Goal: Task Accomplishment & Management: Complete application form

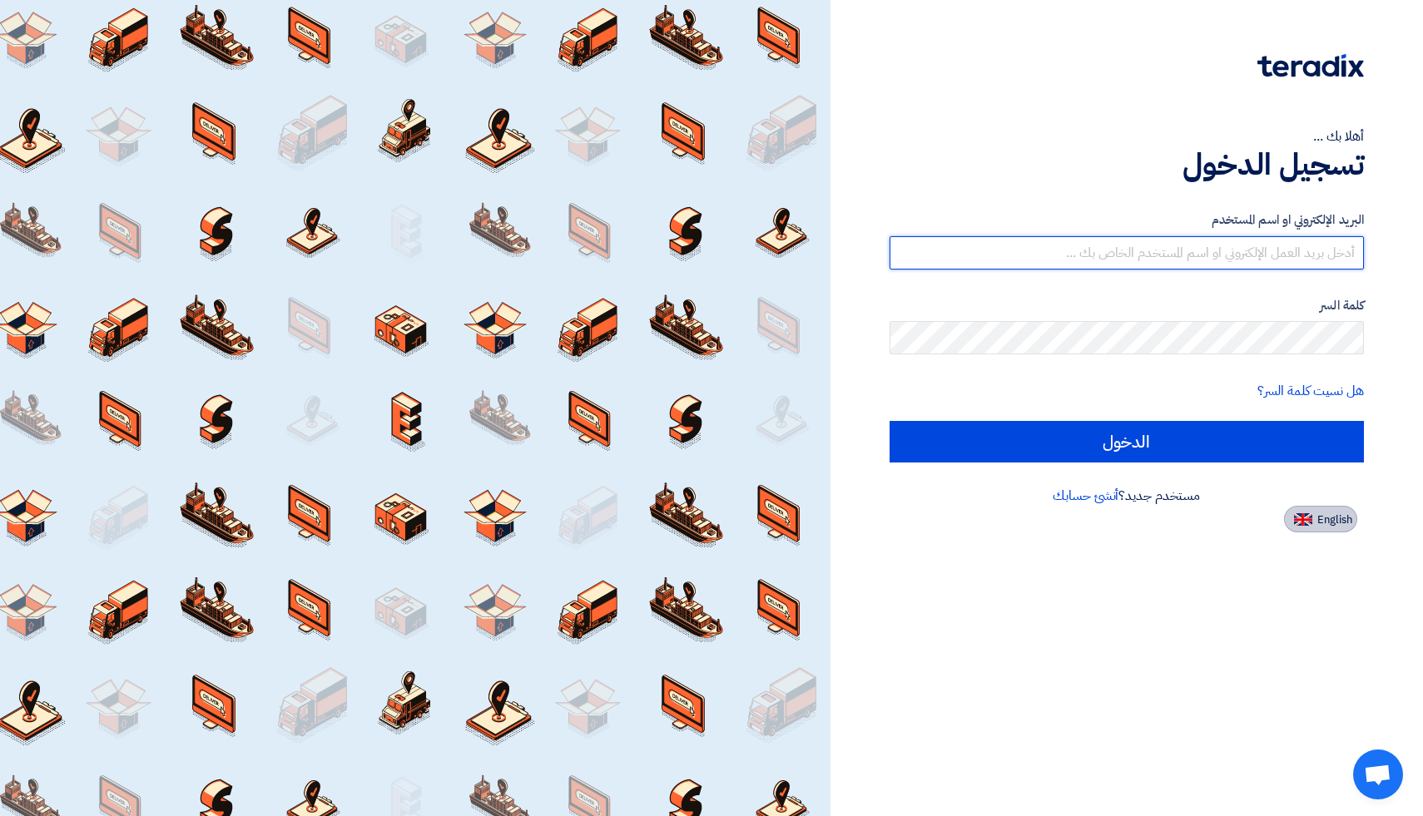
type input "[EMAIL_ADDRESS][DOMAIN_NAME]"
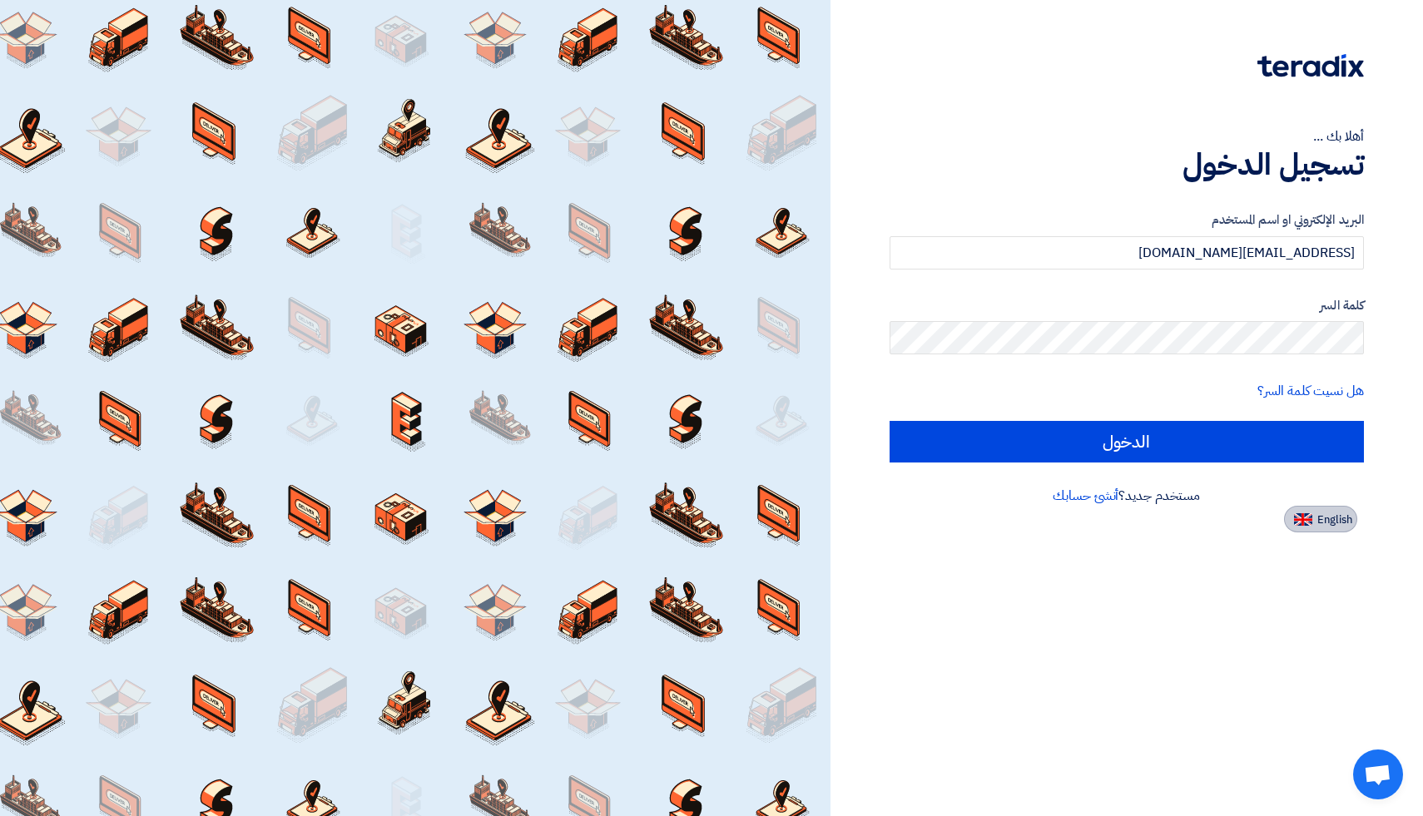
click at [1329, 524] on span "English" at bounding box center [1335, 520] width 35 height 12
type input "Sign in"
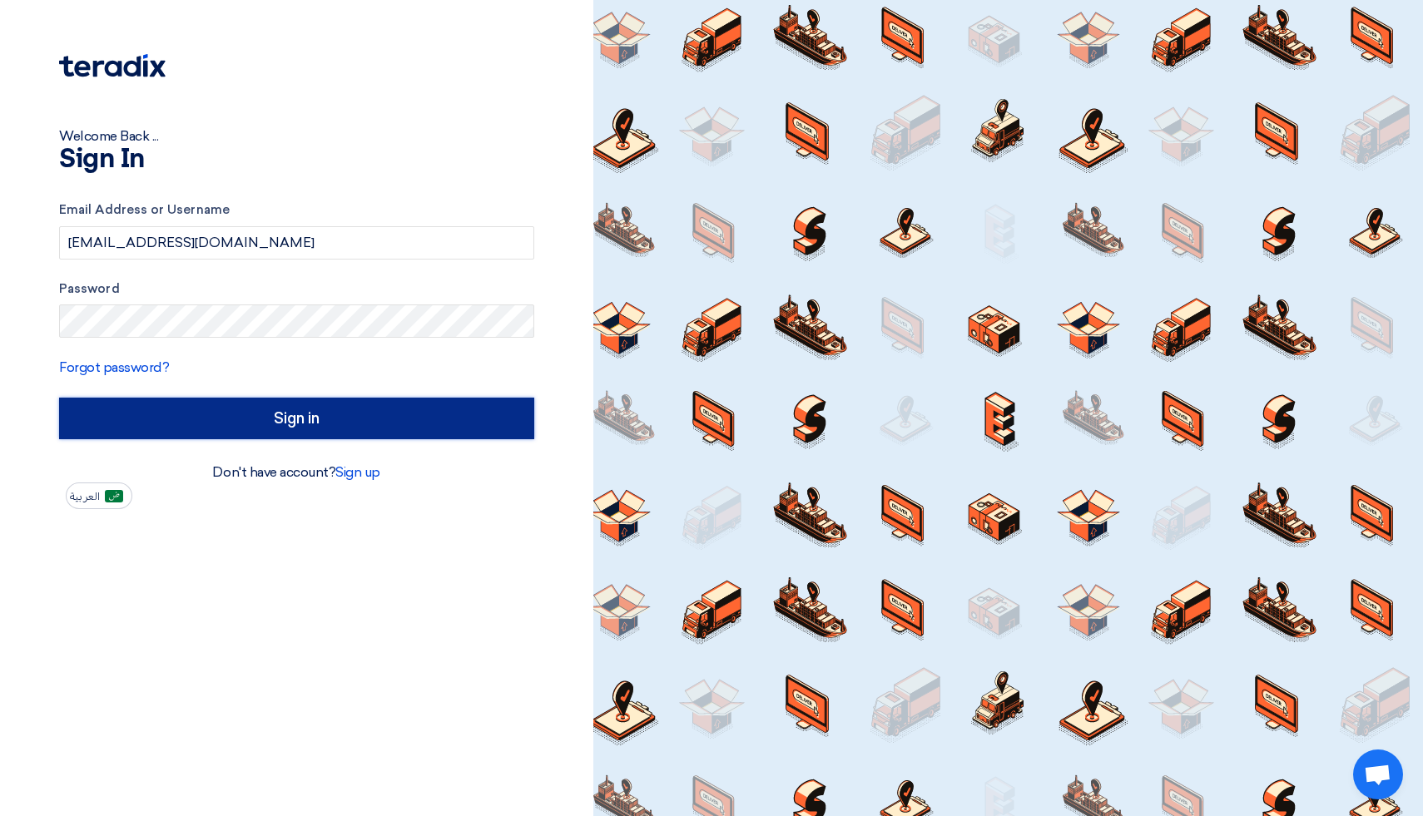
click at [285, 409] on input "Sign in" at bounding box center [296, 419] width 475 height 42
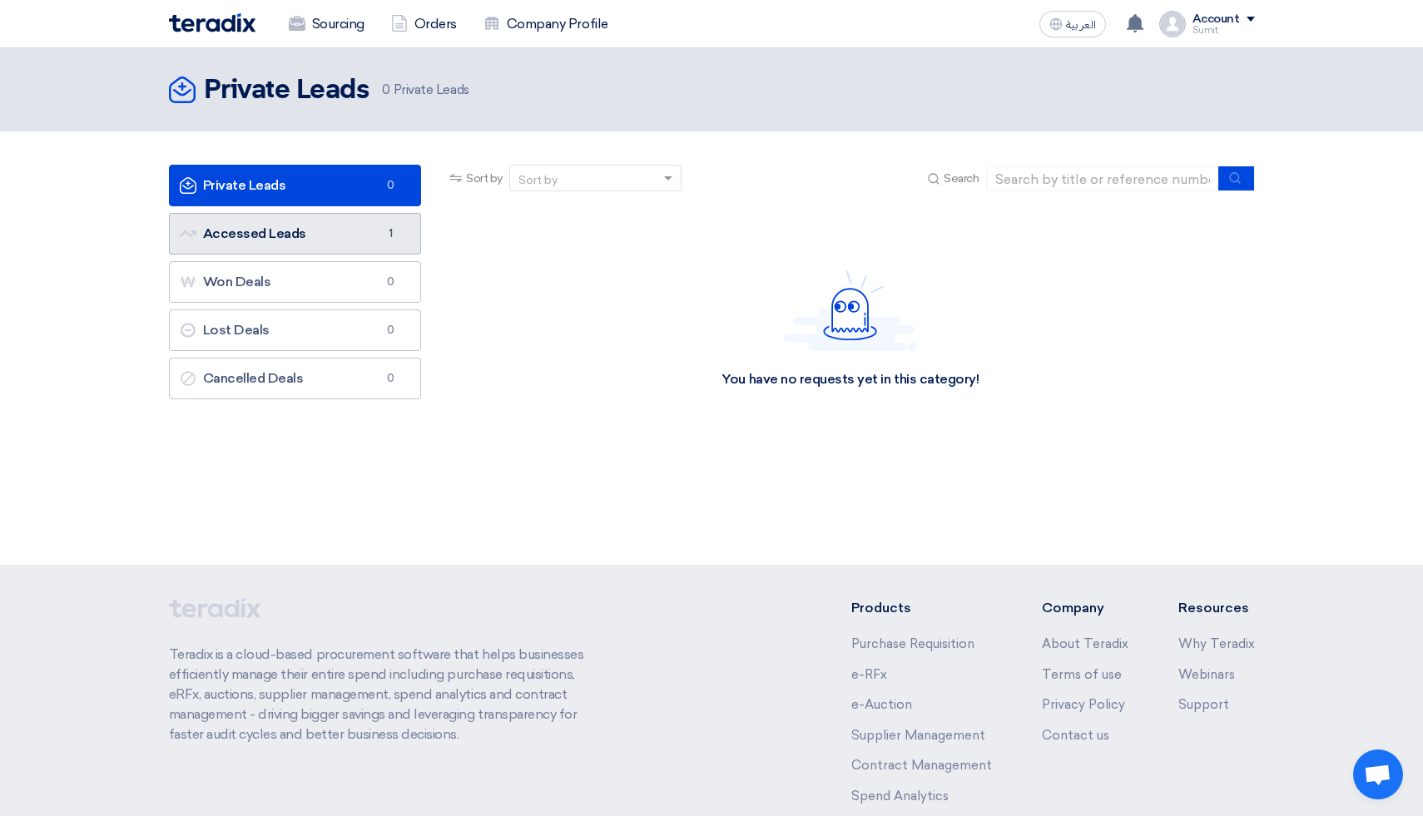
click at [271, 237] on link "Accessed Leads Accessed Leads 1" at bounding box center [295, 234] width 253 height 42
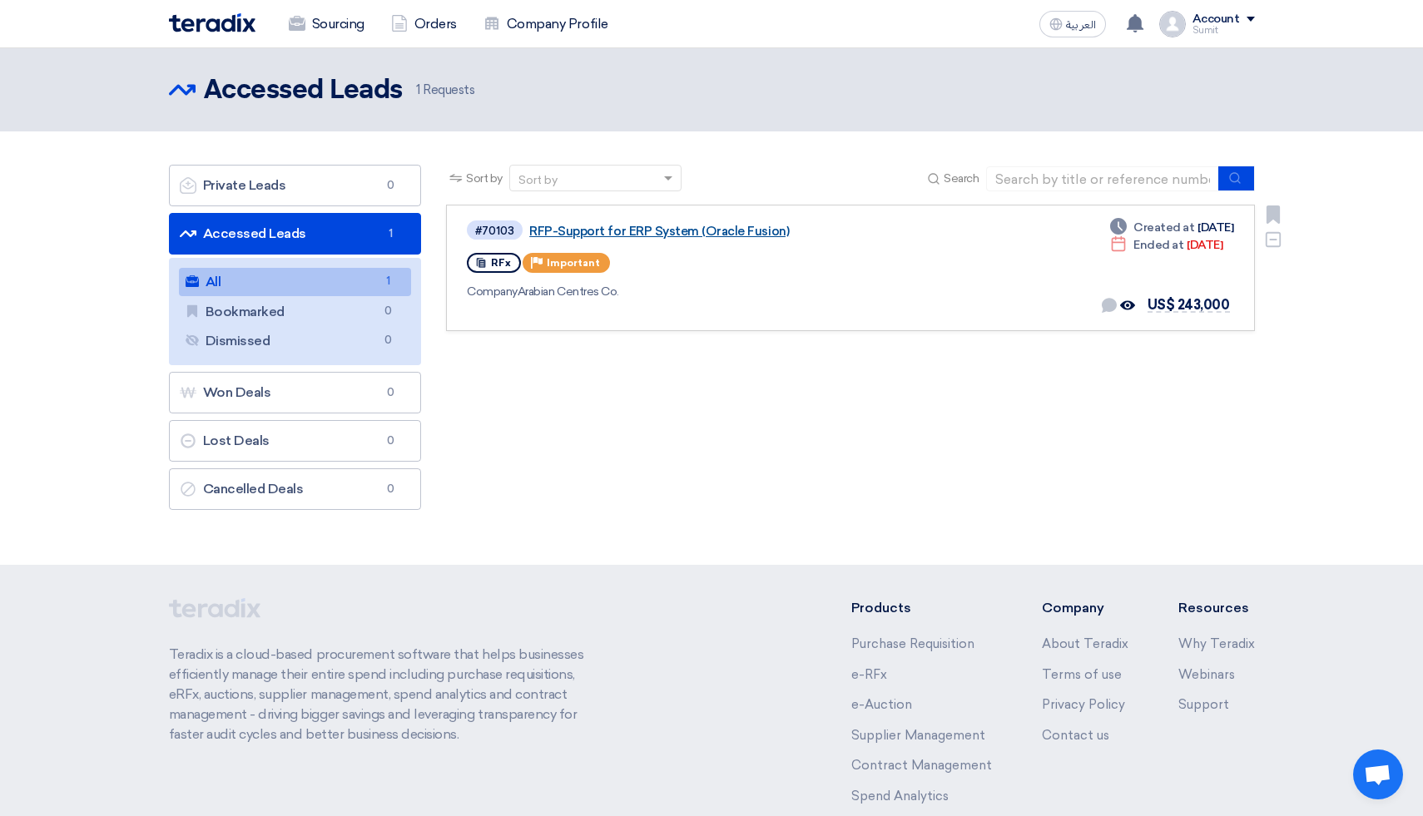
click at [644, 232] on link "RFP-Support for ERP System (Oracle Fusion)" at bounding box center [737, 231] width 416 height 15
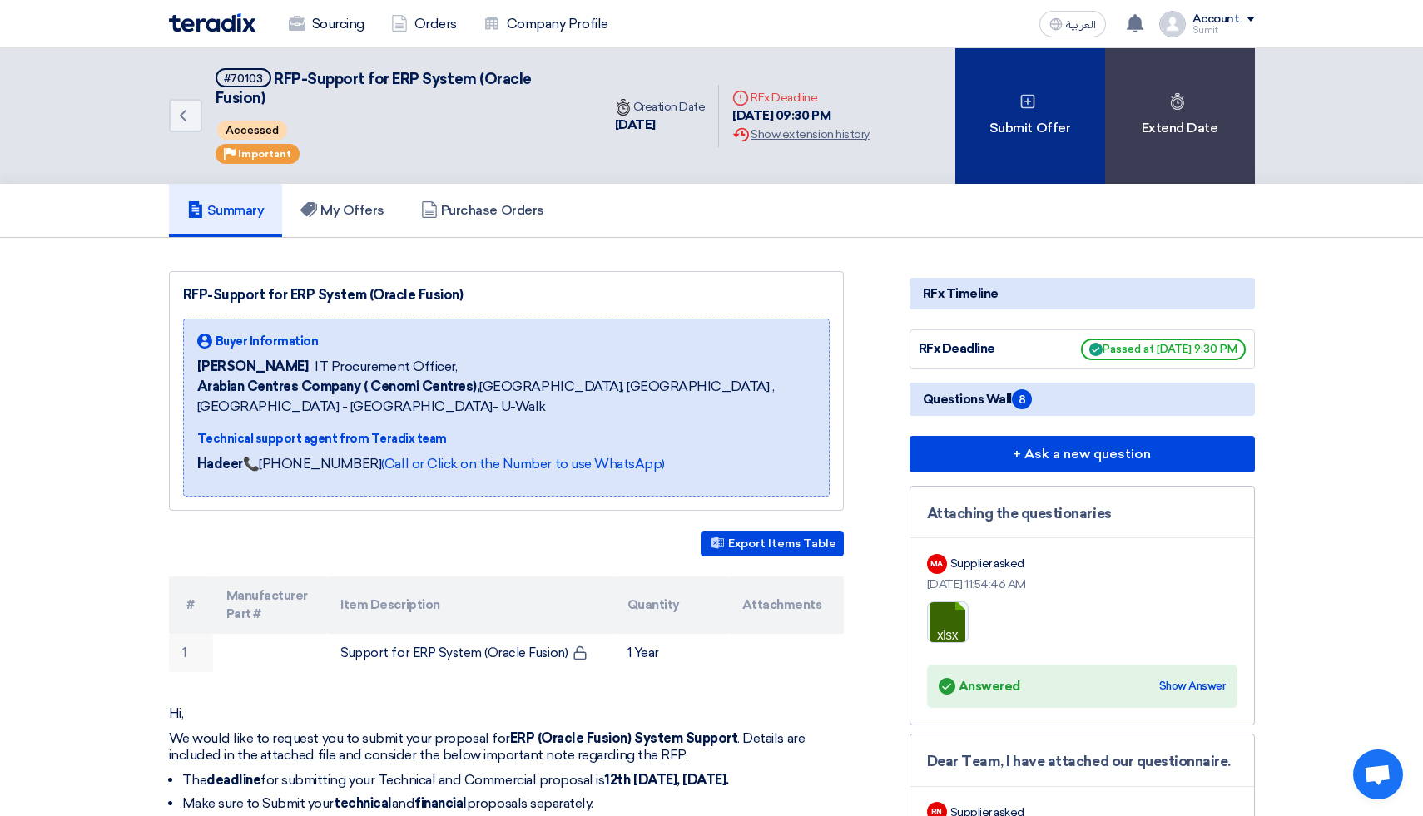
click at [1060, 132] on div "Submit Offer" at bounding box center [1030, 116] width 150 height 136
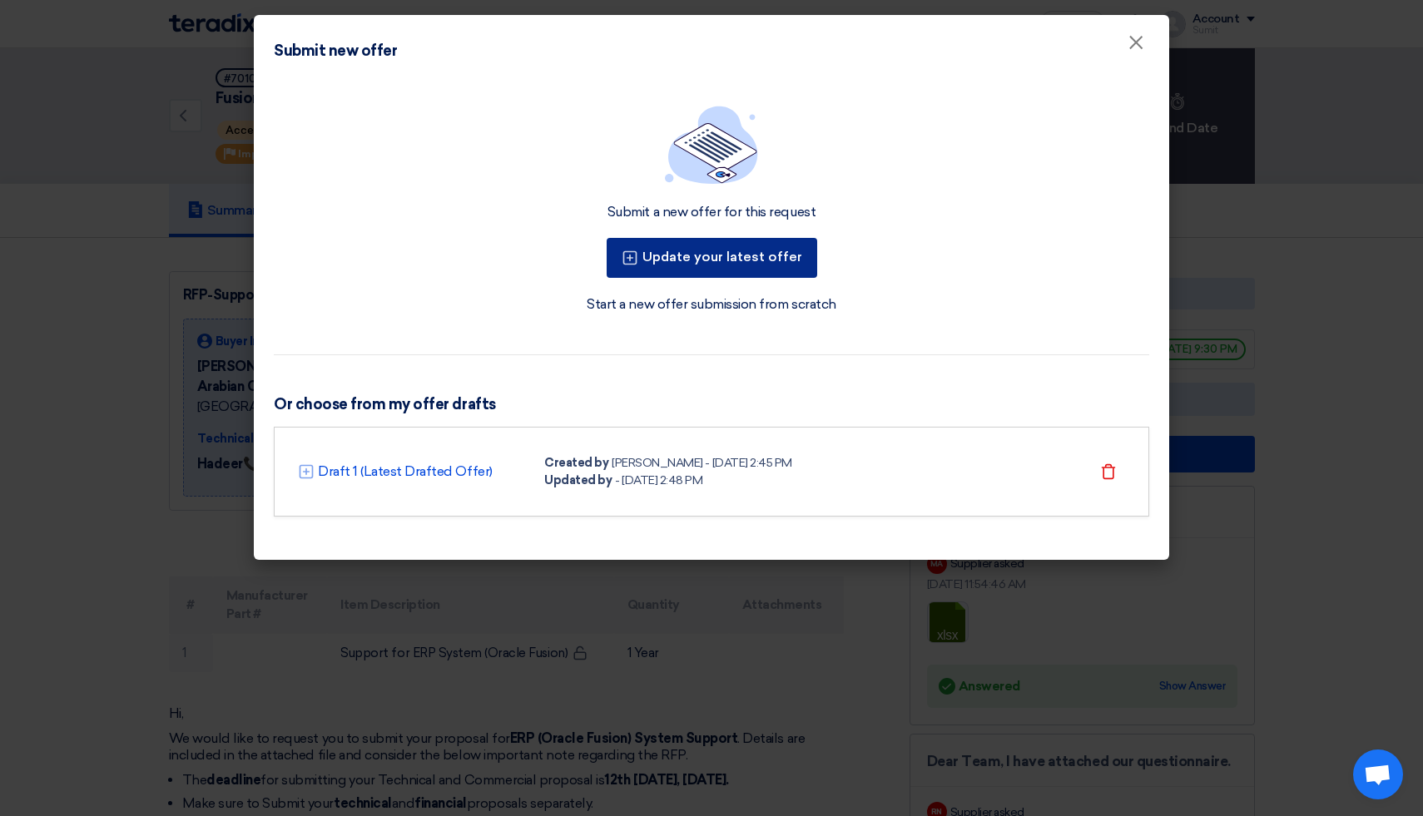
click at [736, 264] on button "Update your latest offer" at bounding box center [712, 258] width 211 height 40
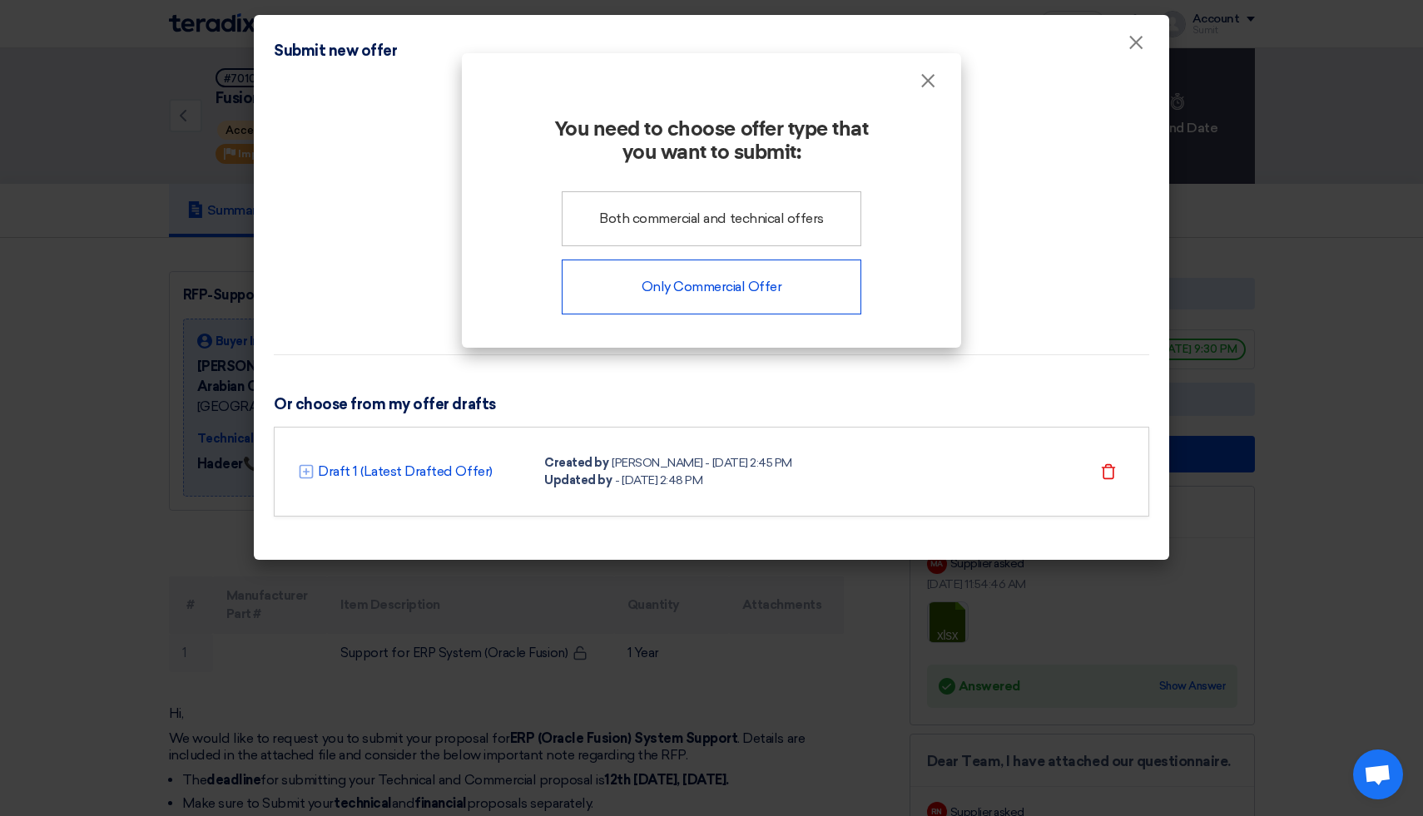
click at [689, 285] on div "Only Commercial Offer" at bounding box center [712, 287] width 300 height 55
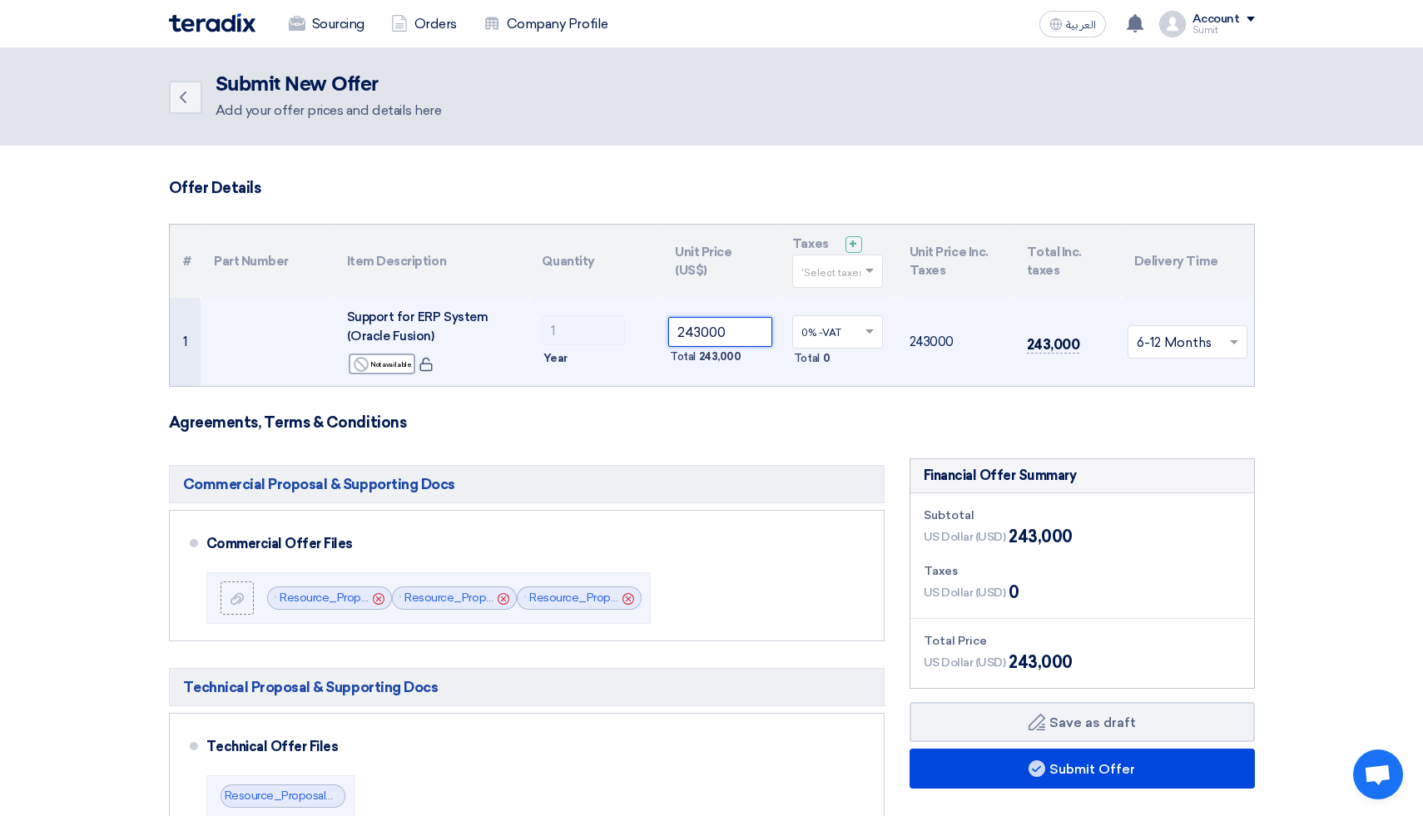
click at [701, 332] on input "243000" at bounding box center [720, 332] width 104 height 30
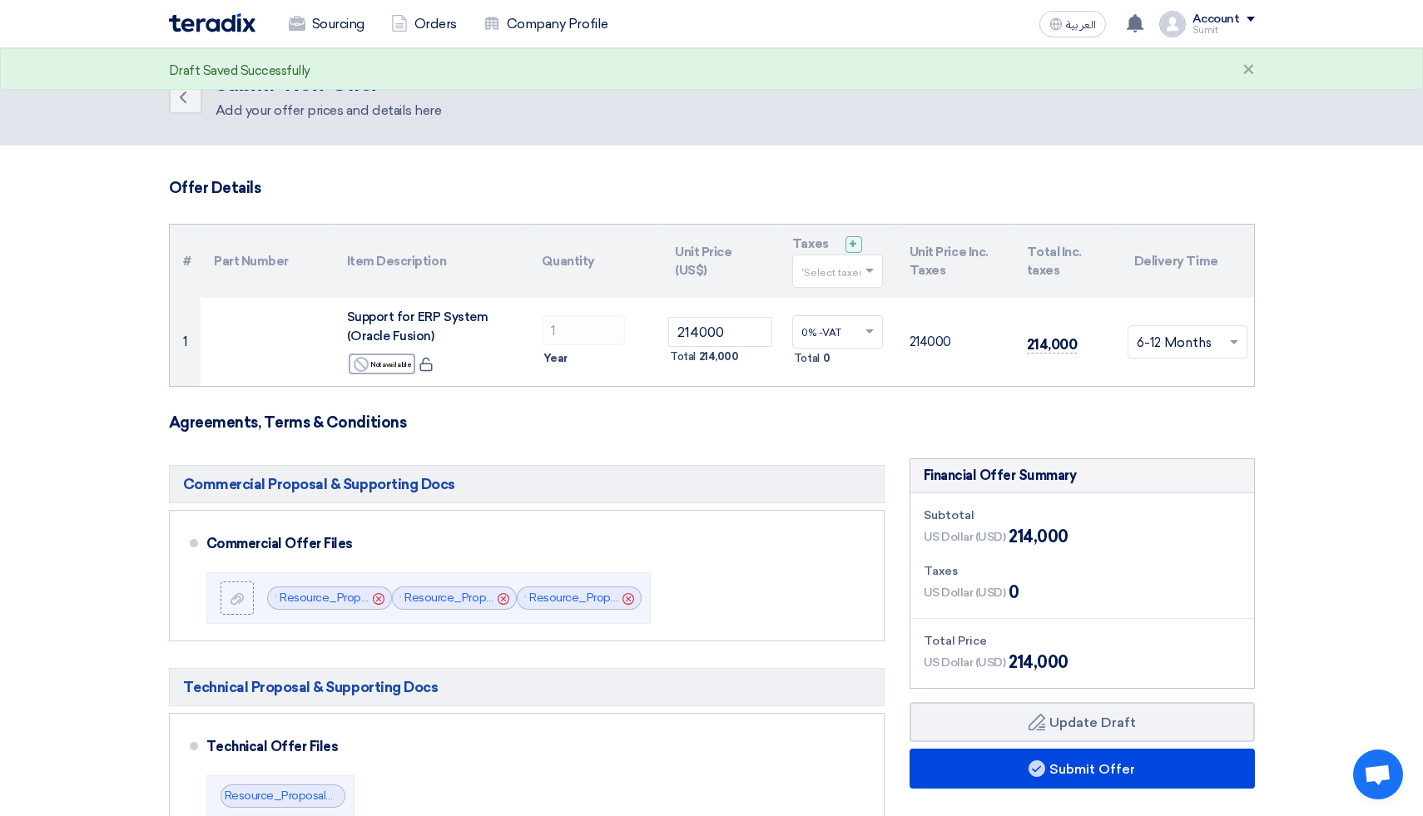
click at [751, 407] on form "Offer Details # Part Number Item Description Quantity Unit Price (US$) Taxes + …" at bounding box center [712, 744] width 1086 height 1130
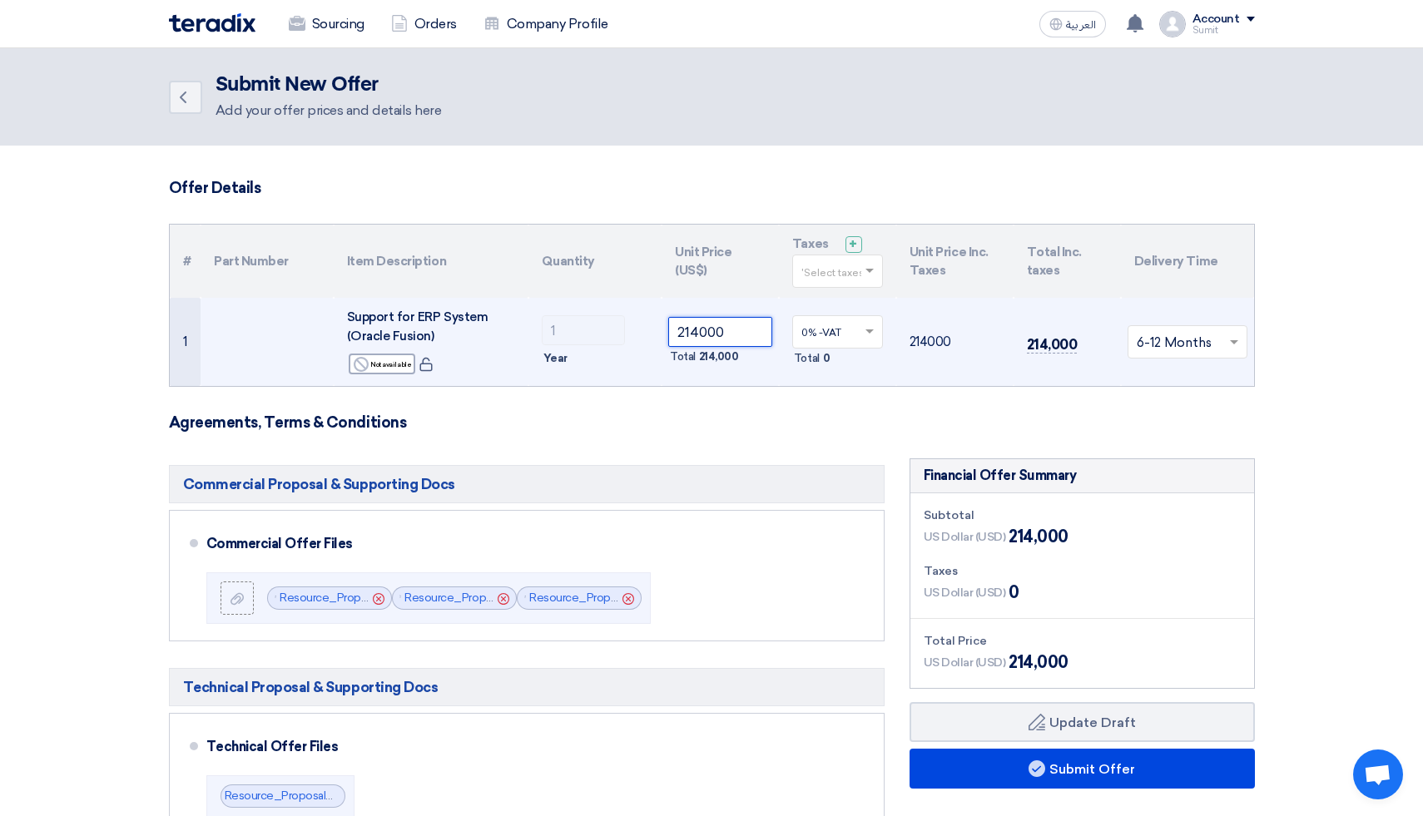
click at [706, 332] on input "214000" at bounding box center [720, 332] width 104 height 30
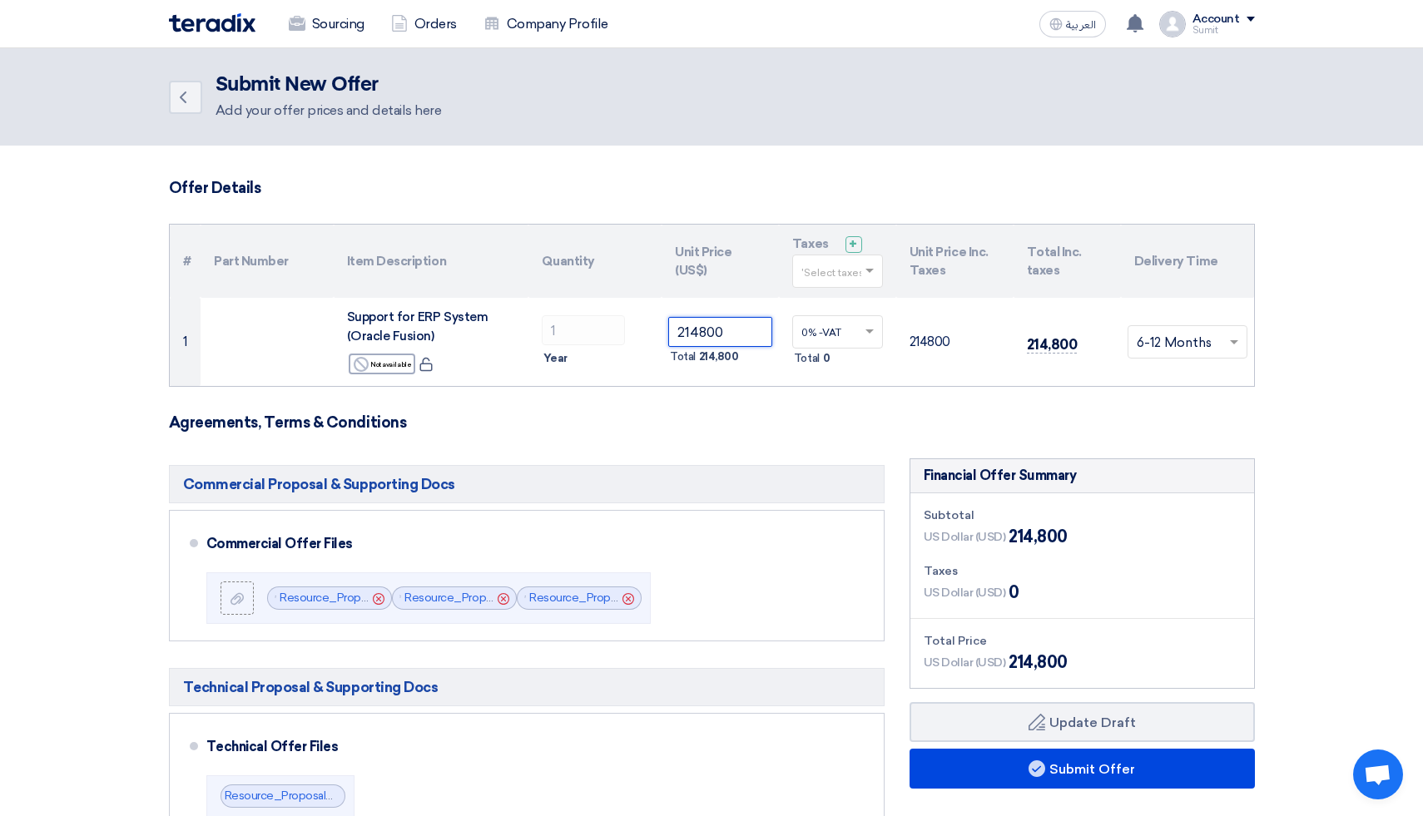
type input "214800"
click at [833, 425] on h3 "Agreements, Terms & Conditions" at bounding box center [712, 423] width 1086 height 18
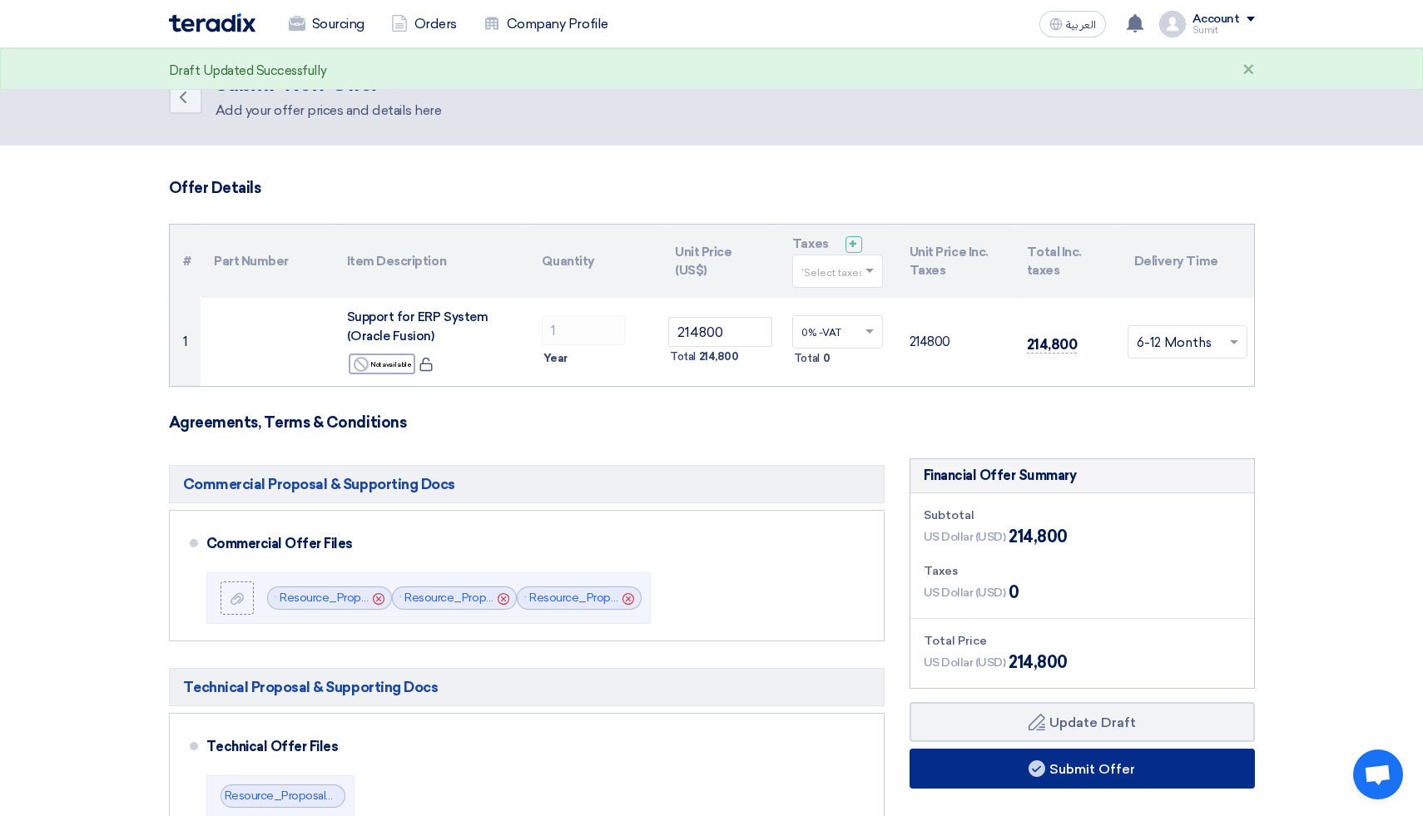
click at [1100, 765] on button "Submit Offer" at bounding box center [1082, 769] width 345 height 40
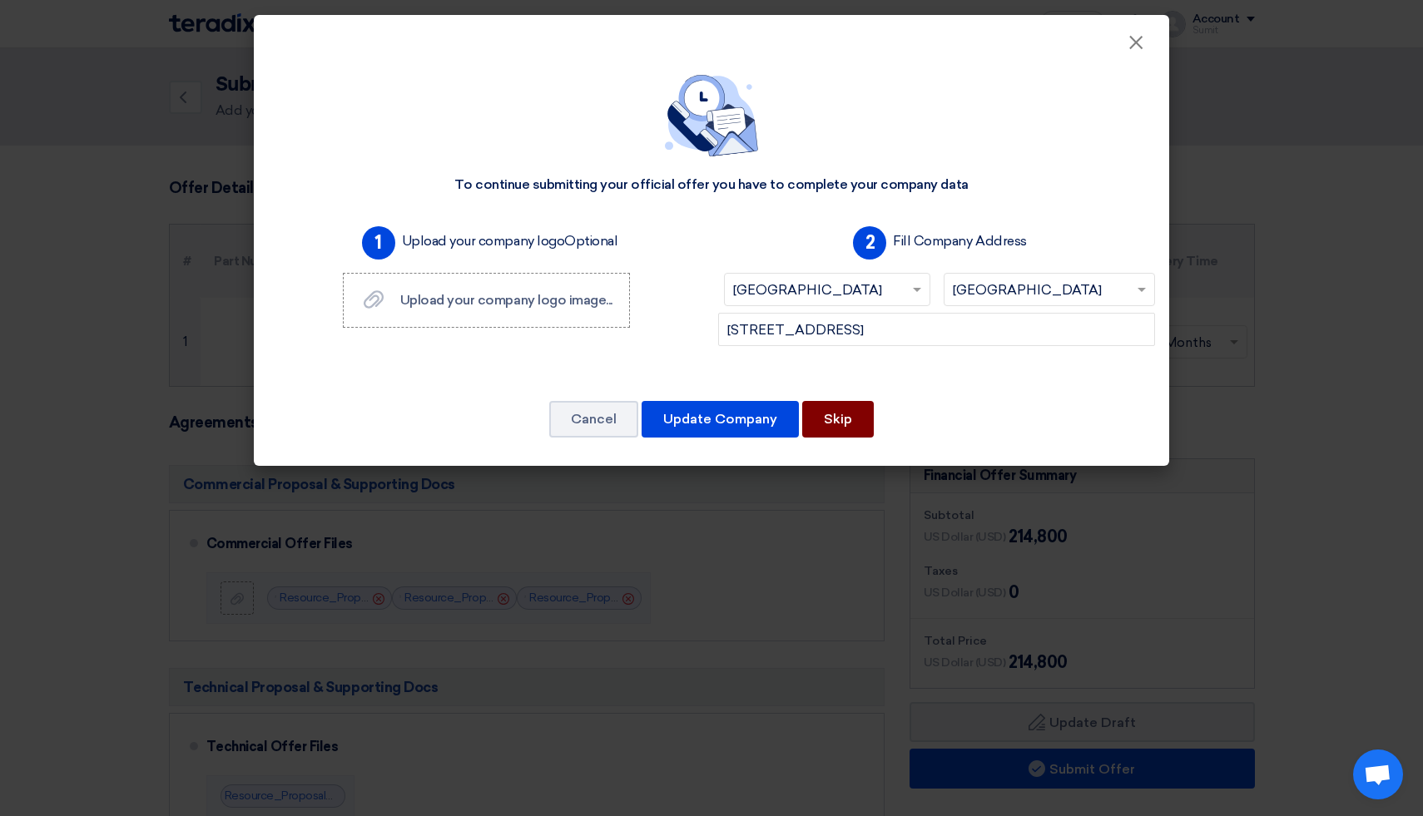
click at [847, 421] on button "Skip" at bounding box center [838, 419] width 72 height 37
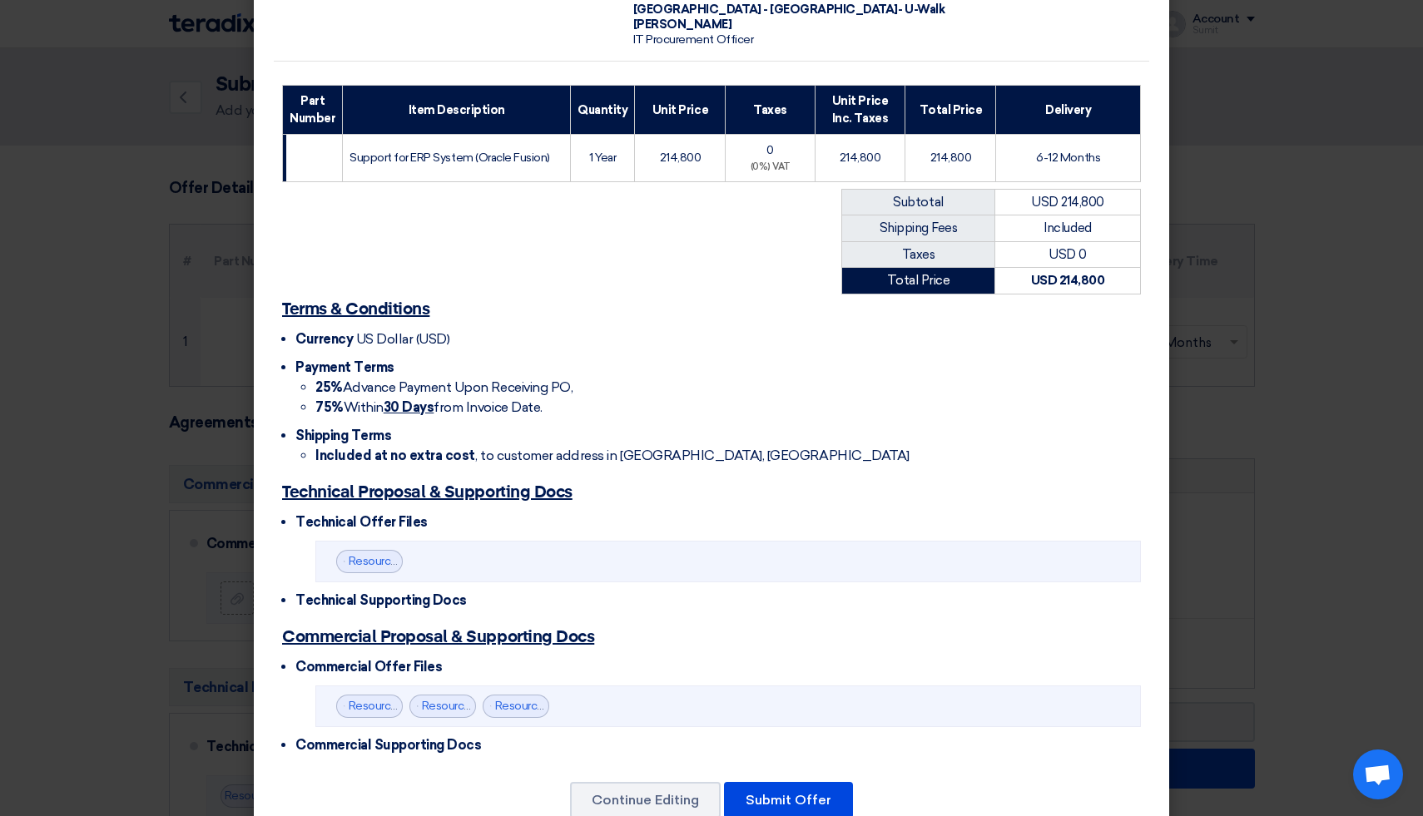
scroll to position [216, 0]
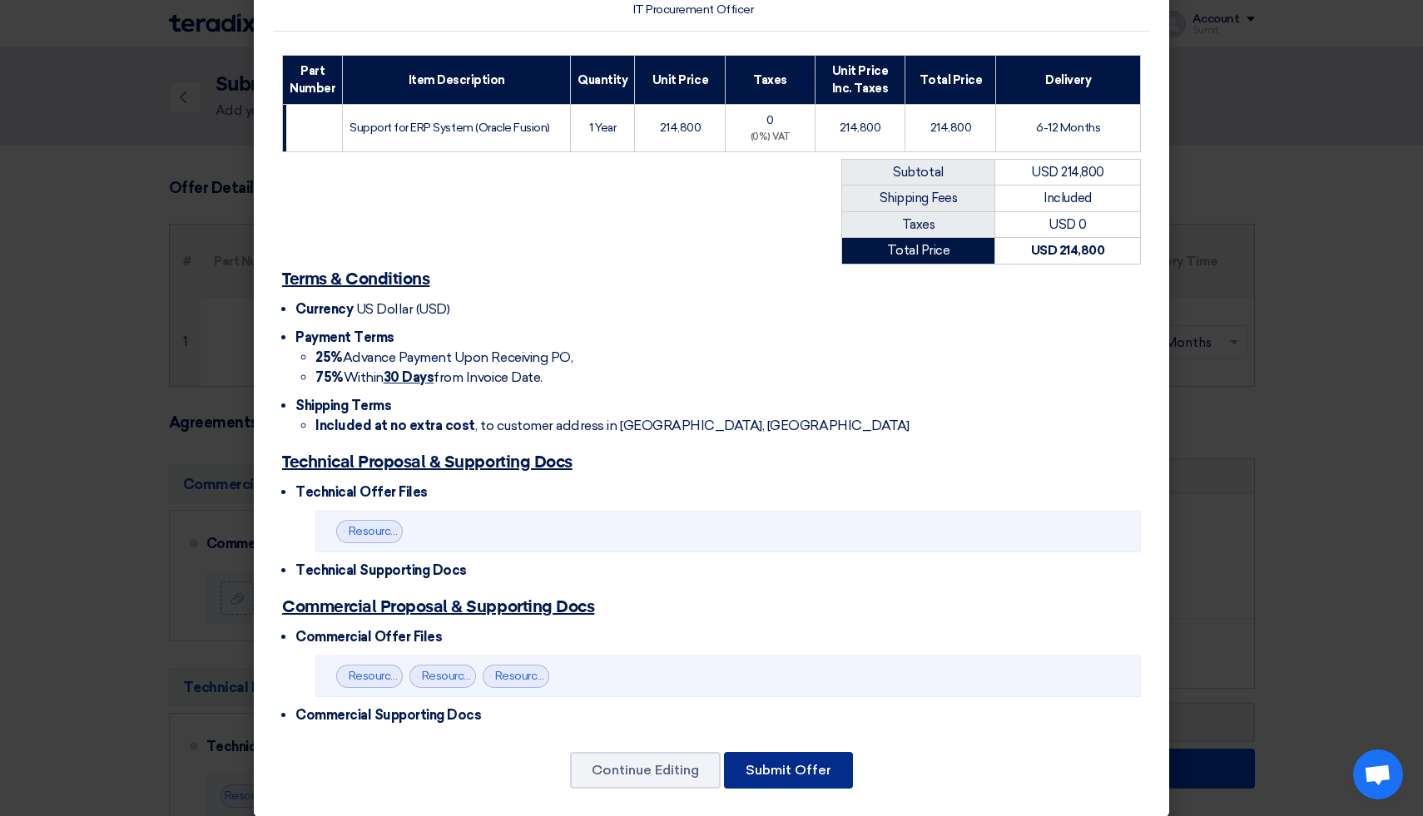
click at [806, 754] on button "Submit Offer" at bounding box center [788, 770] width 129 height 37
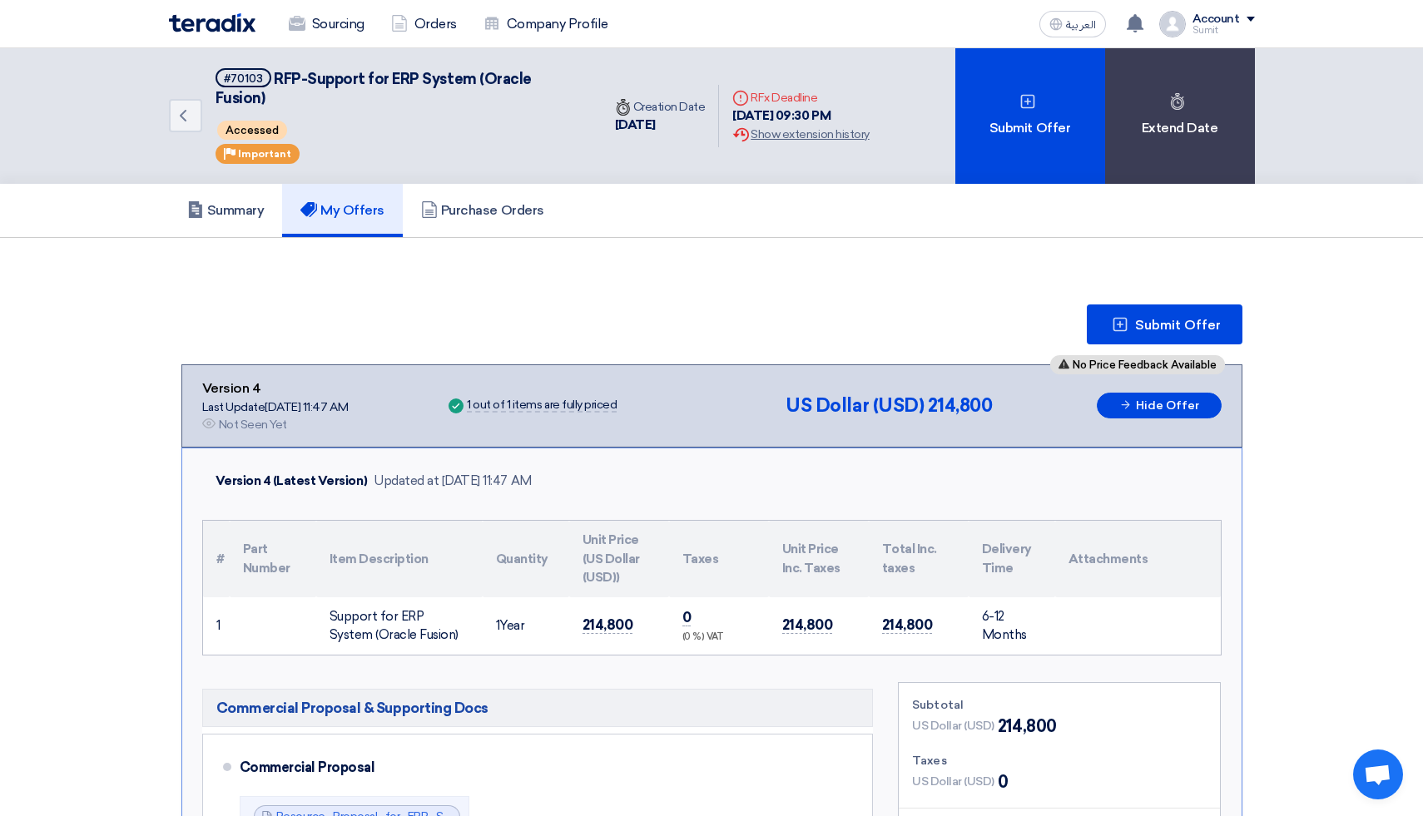
click at [1251, 22] on div "Account" at bounding box center [1224, 19] width 62 height 14
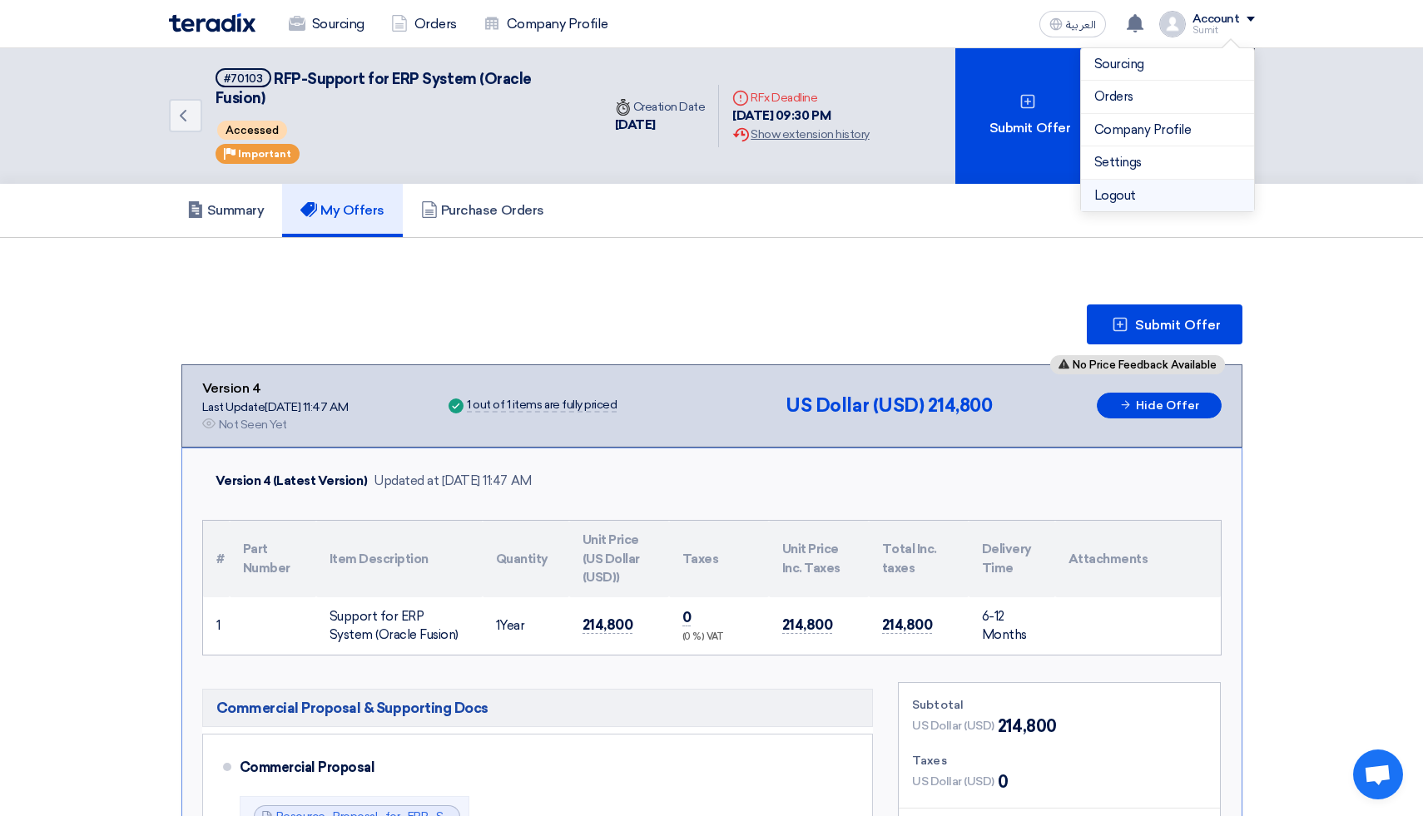
click at [1110, 195] on li "Logout" at bounding box center [1167, 196] width 173 height 32
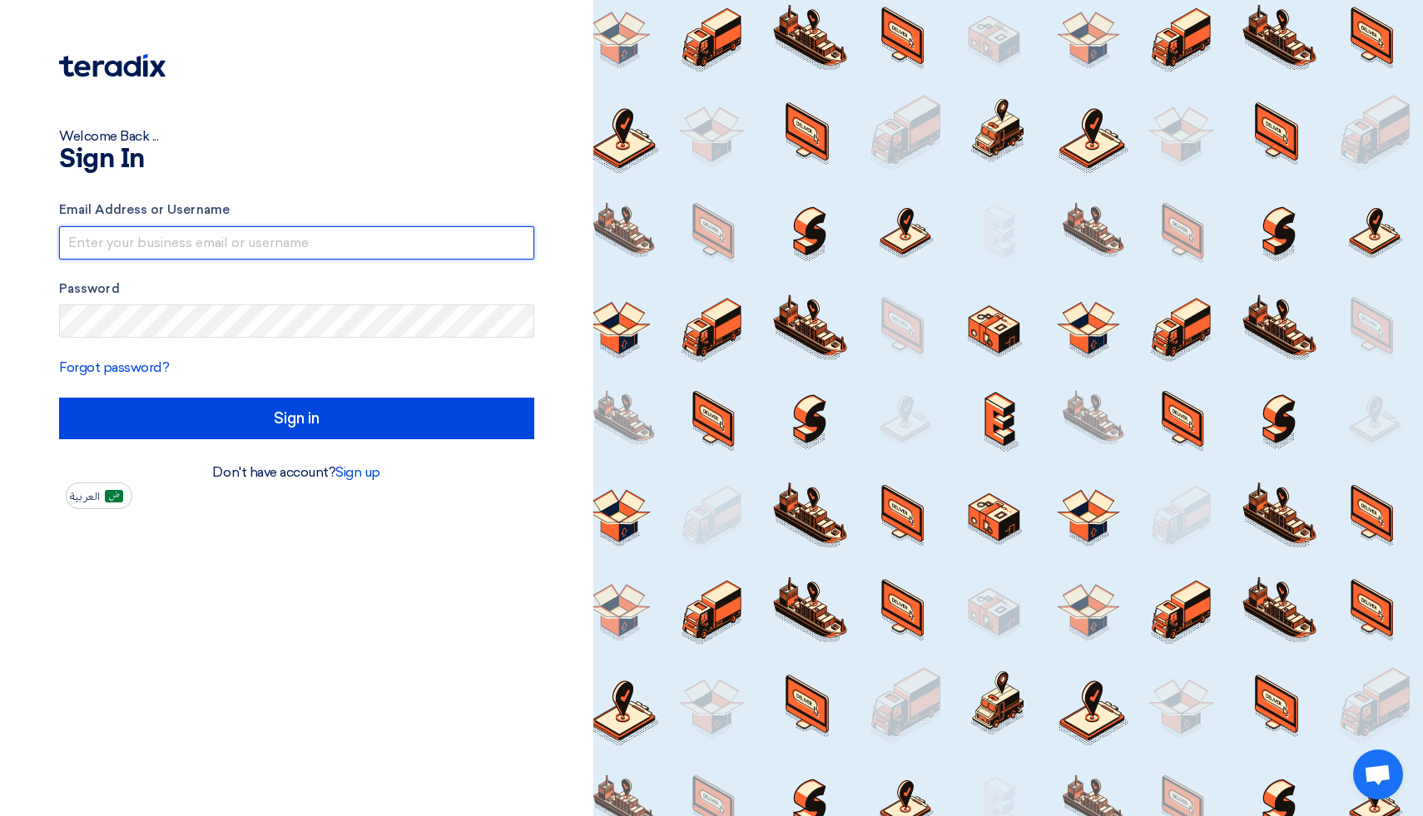
type input "[EMAIL_ADDRESS][DOMAIN_NAME]"
